Goal: Find specific page/section: Find specific page/section

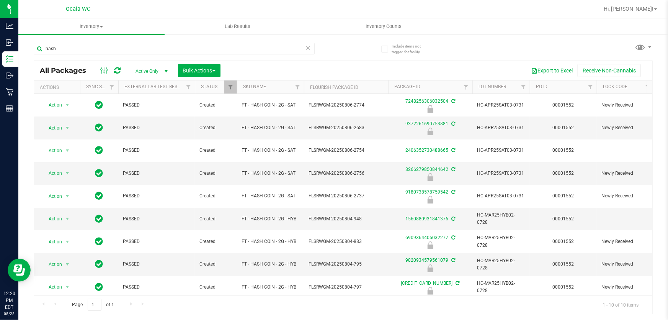
scroll to position [30, 382]
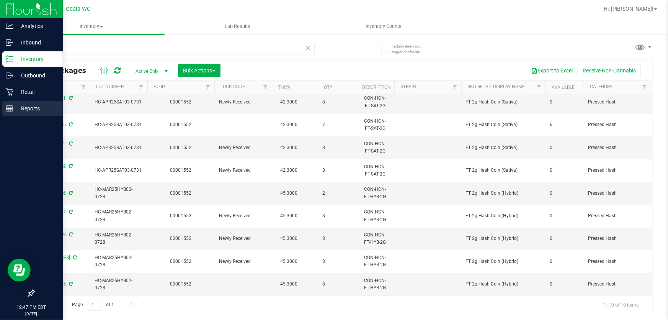
click at [38, 111] on p "Reports" at bounding box center [36, 108] width 46 height 9
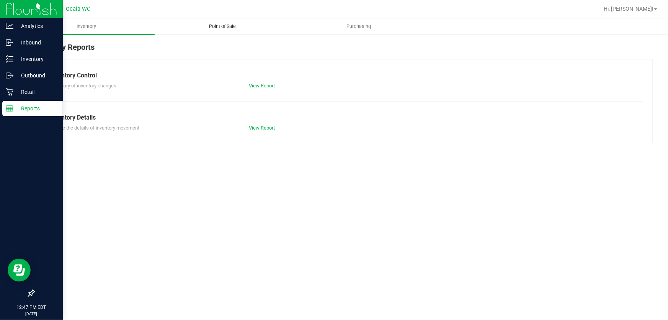
click at [213, 24] on span "Point of Sale" at bounding box center [222, 26] width 47 height 7
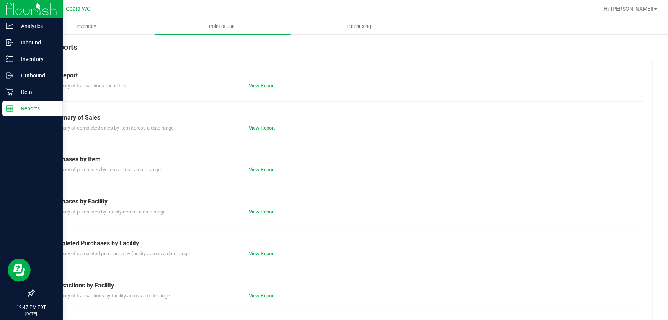
click at [262, 86] on link "View Report" at bounding box center [262, 86] width 26 height 6
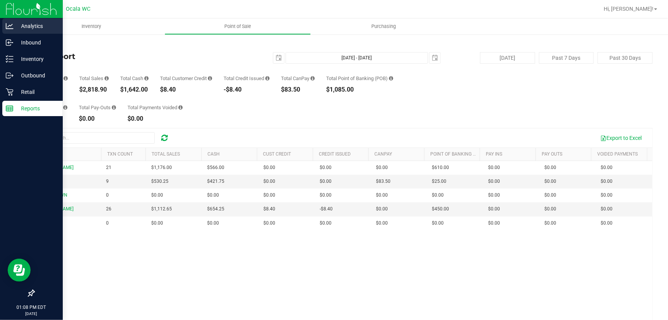
click at [22, 26] on p "Analytics" at bounding box center [36, 25] width 46 height 9
